Goal: Transaction & Acquisition: Purchase product/service

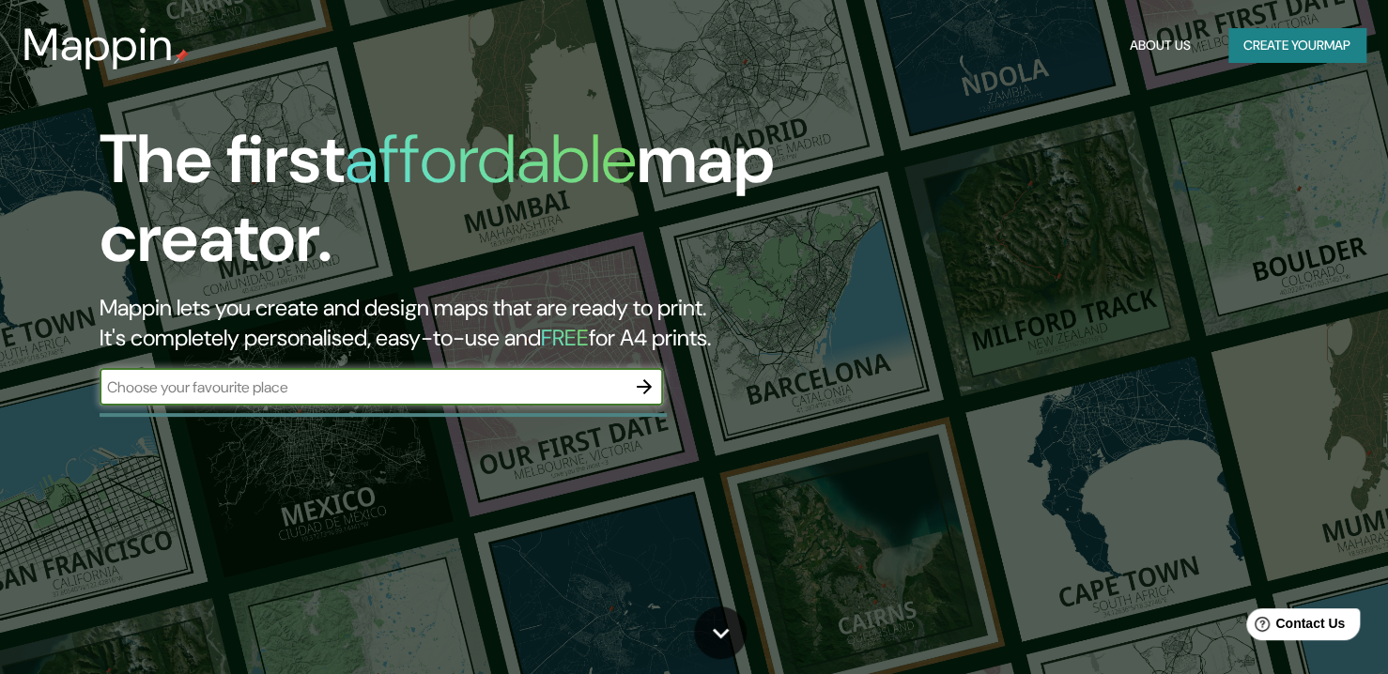
click at [367, 392] on input "text" at bounding box center [363, 388] width 526 height 22
click at [650, 383] on icon "button" at bounding box center [644, 387] width 23 height 23
click at [634, 384] on icon "button" at bounding box center [644, 387] width 23 height 23
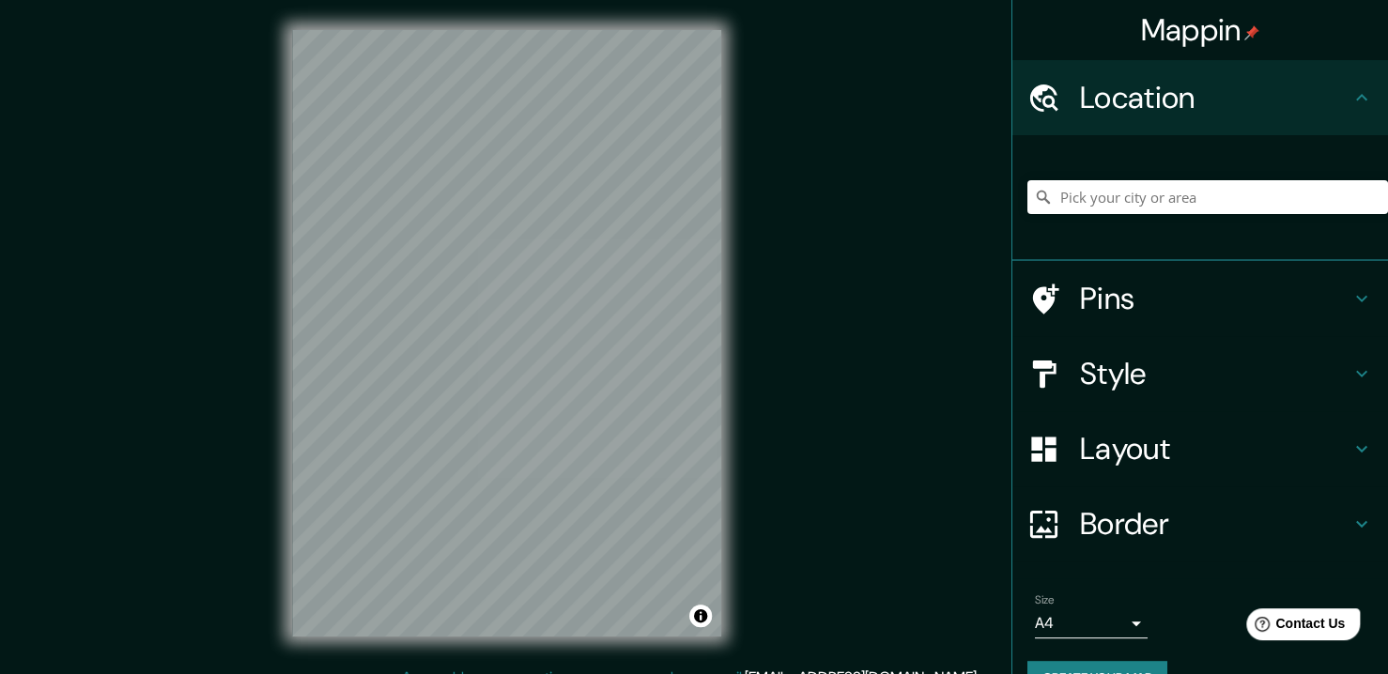
click at [1111, 445] on h4 "Layout" at bounding box center [1215, 449] width 270 height 38
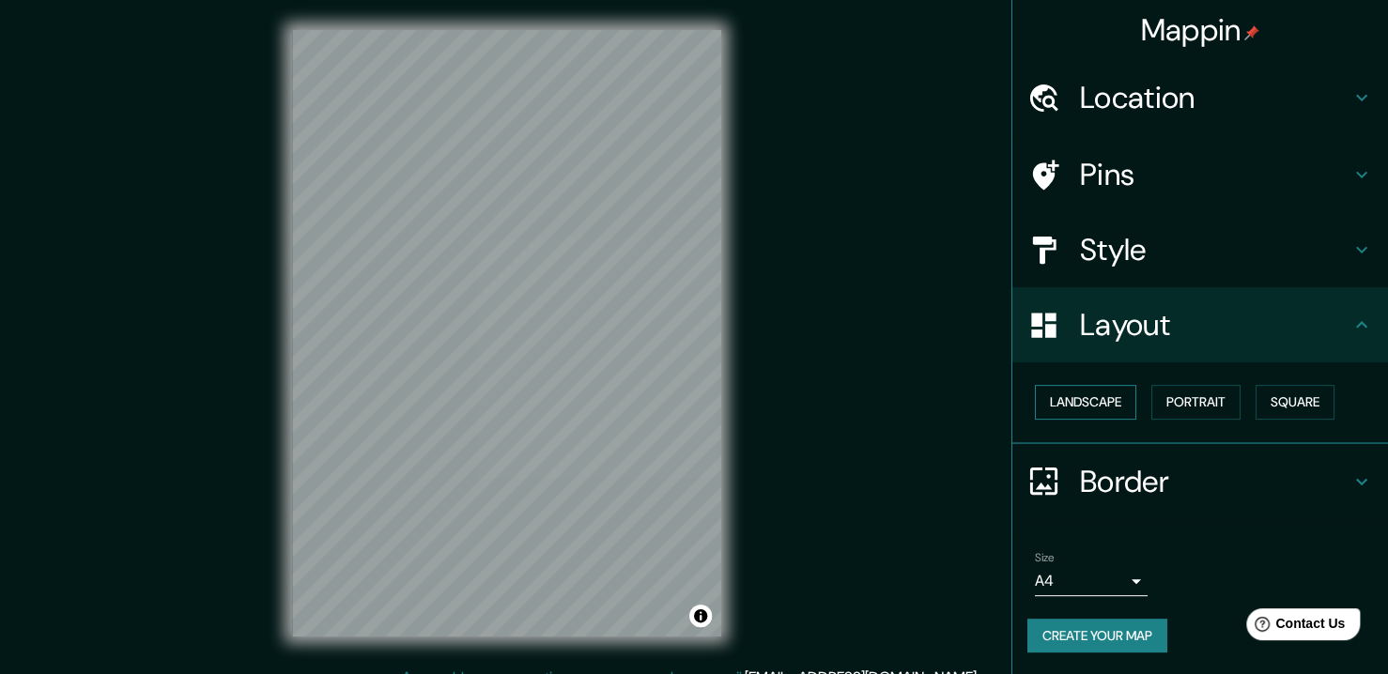
click at [1095, 403] on button "Landscape" at bounding box center [1085, 402] width 101 height 35
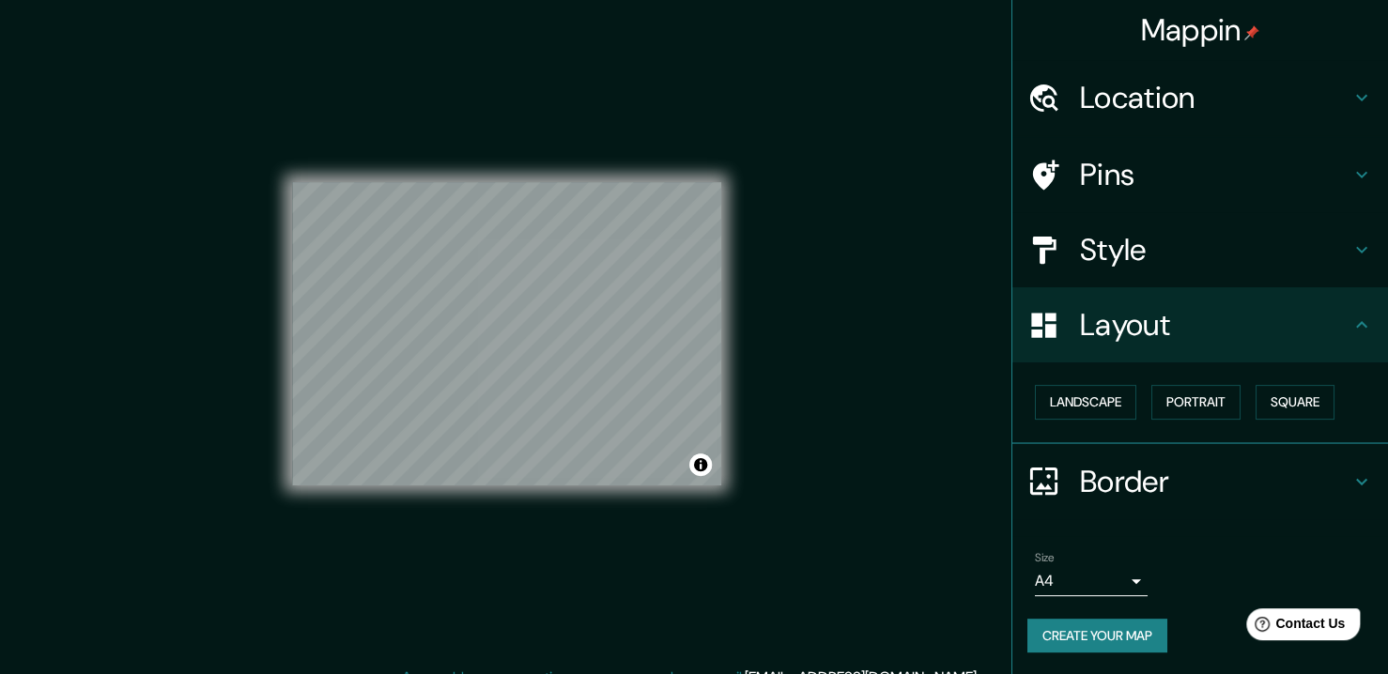
click at [167, 132] on div "Mappin Location Pins Style Layout Landscape Portrait Square Border Choose a bor…" at bounding box center [694, 348] width 1388 height 697
click at [1104, 631] on button "Create your map" at bounding box center [1097, 636] width 140 height 35
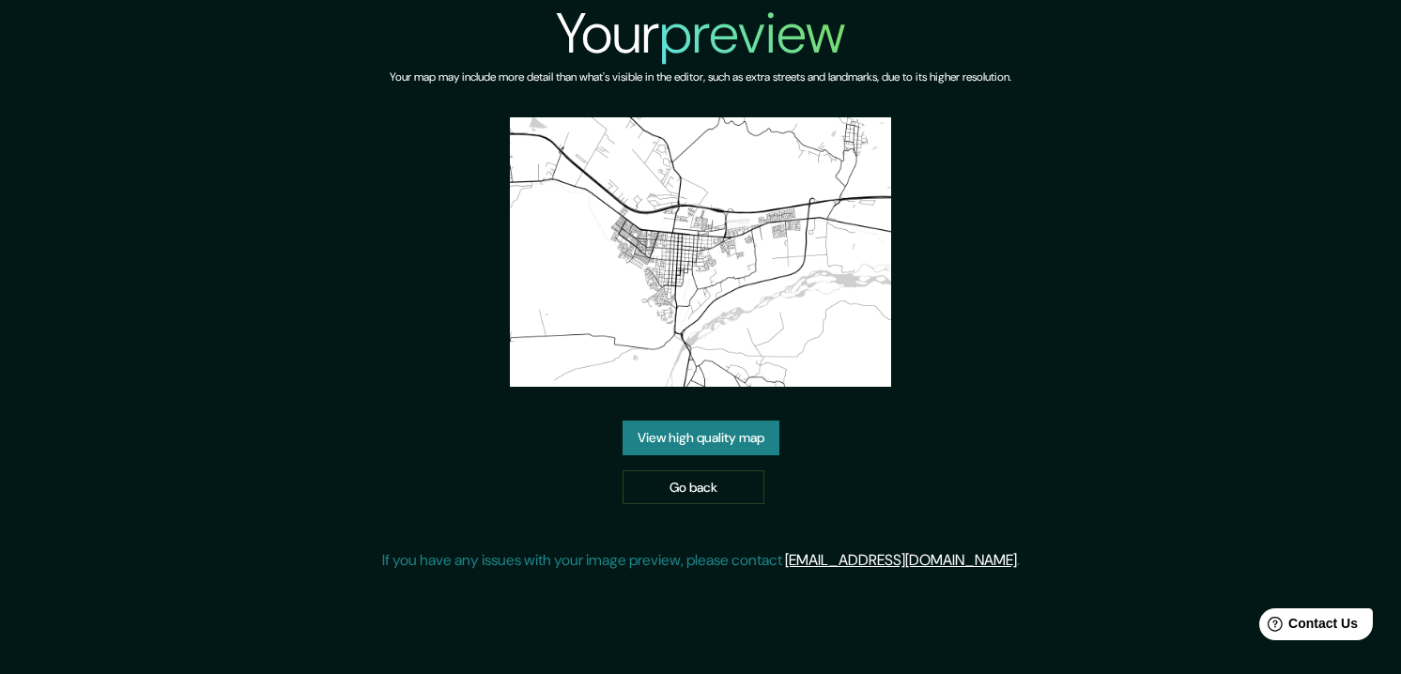
click at [747, 446] on link "View high quality map" at bounding box center [701, 438] width 157 height 35
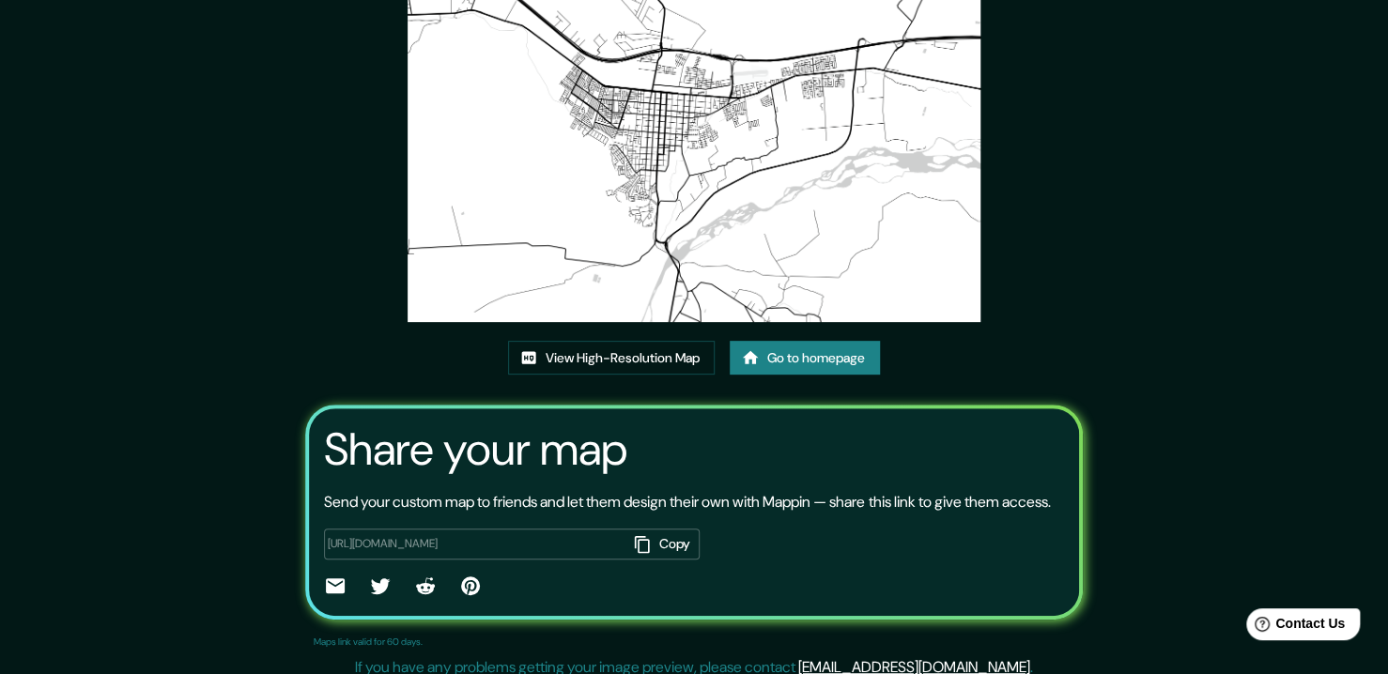
scroll to position [177, 0]
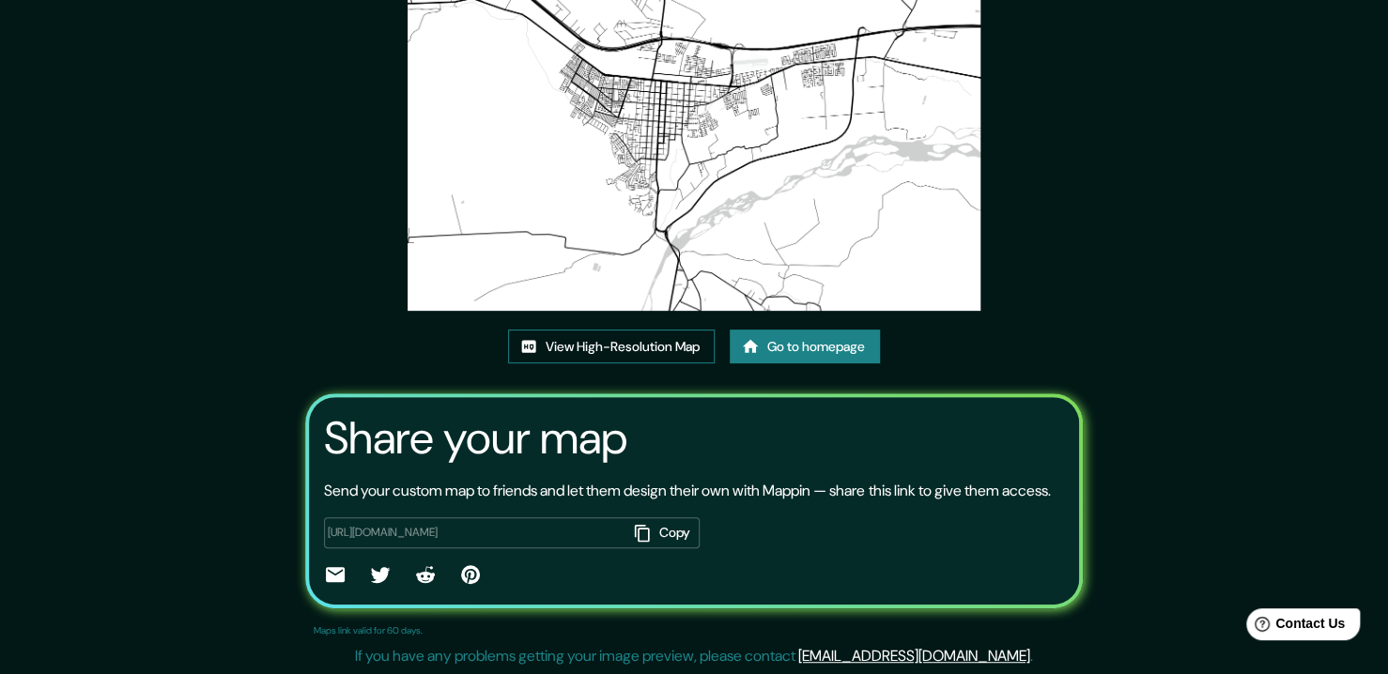
click at [664, 357] on link "View High-Resolution Map" at bounding box center [611, 347] width 207 height 35
